Goal: Find contact information: Find contact information

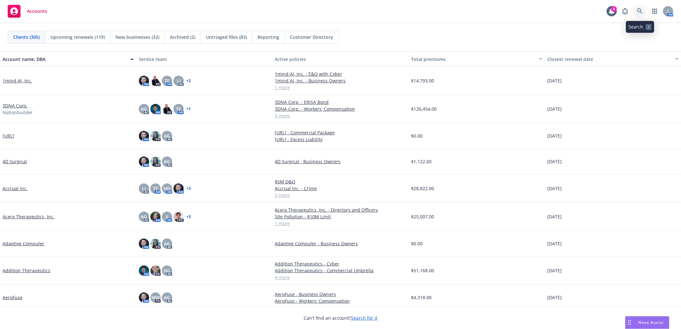
click at [638, 13] on icon at bounding box center [640, 11] width 6 height 6
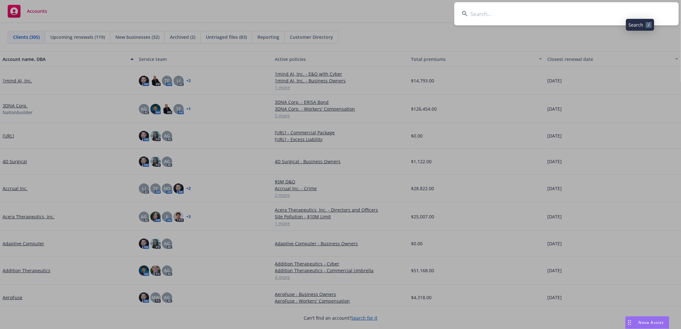
click at [612, 15] on input at bounding box center [566, 13] width 224 height 23
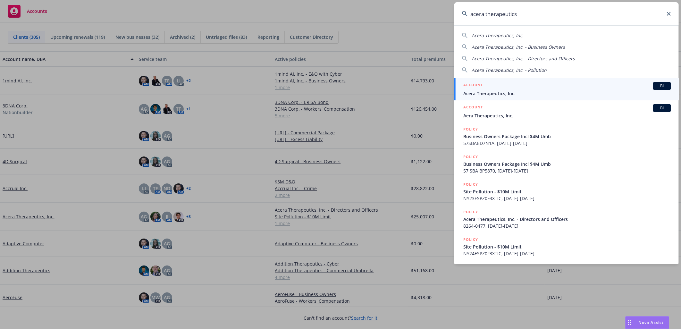
type input "acera therapeutics"
click at [500, 91] on span "Acera Therapeutics, Inc." at bounding box center [567, 93] width 208 height 7
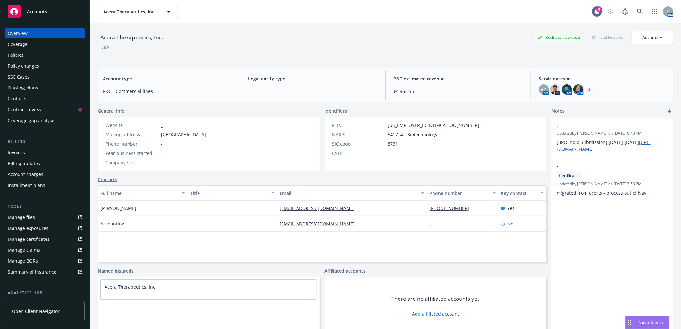
click at [25, 57] on div "Policies" at bounding box center [45, 55] width 74 height 10
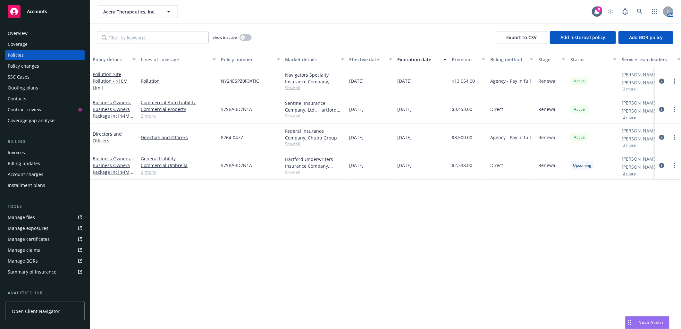
click at [37, 34] on div "Overview" at bounding box center [45, 33] width 74 height 10
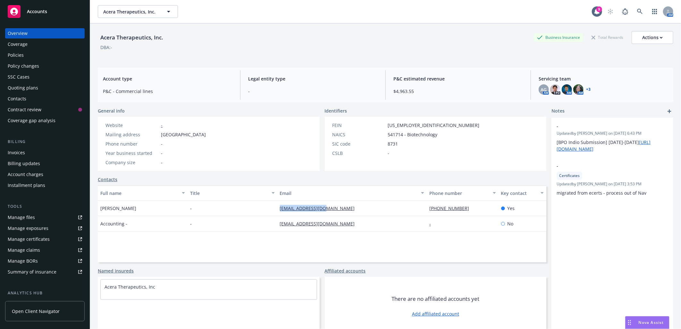
drag, startPoint x: 274, startPoint y: 208, endPoint x: 333, endPoint y: 208, distance: 59.0
click at [333, 208] on div "Sony [PERSON_NAME] - [EMAIL_ADDRESS][DOMAIN_NAME] [PHONE_NUMBER] Yes" at bounding box center [322, 208] width 449 height 15
copy div "[EMAIL_ADDRESS][DOMAIN_NAME]"
